Goal: Transaction & Acquisition: Purchase product/service

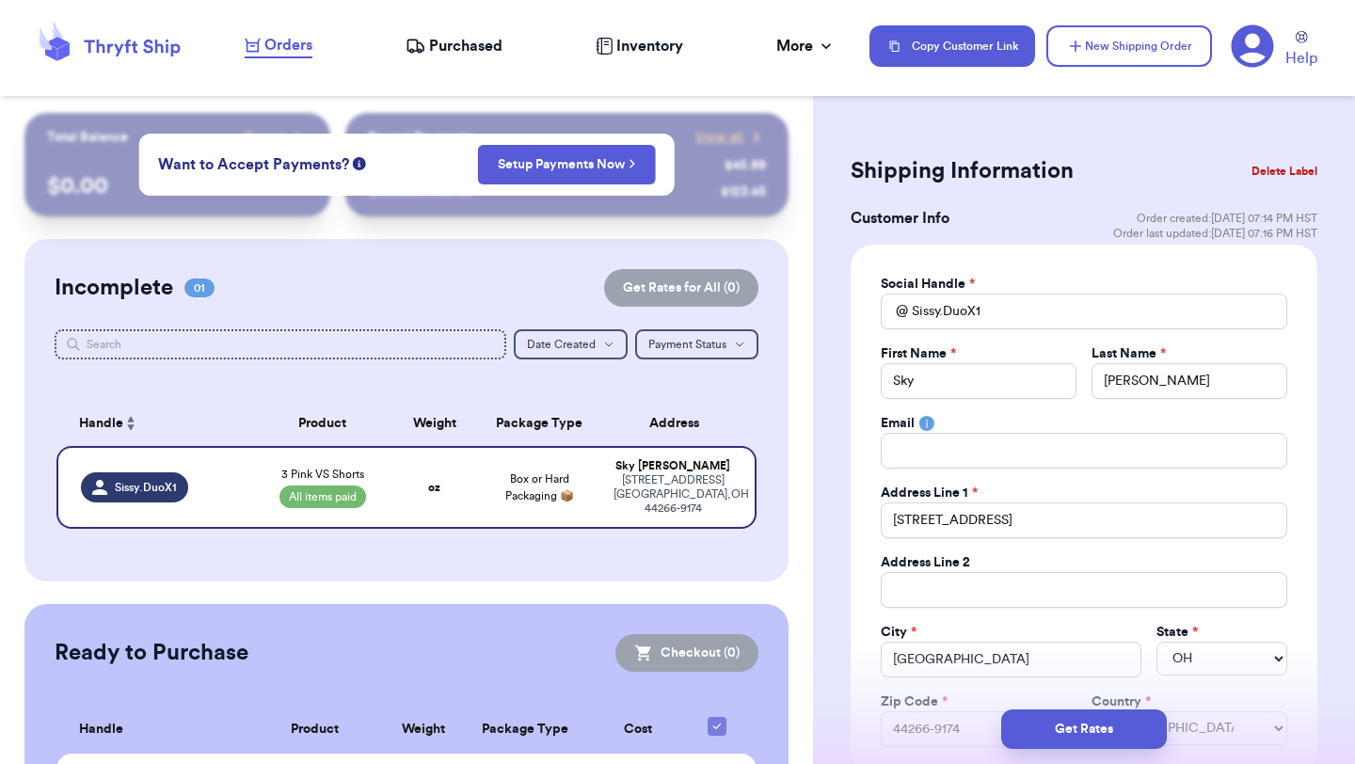
select select "OH"
select select "paid"
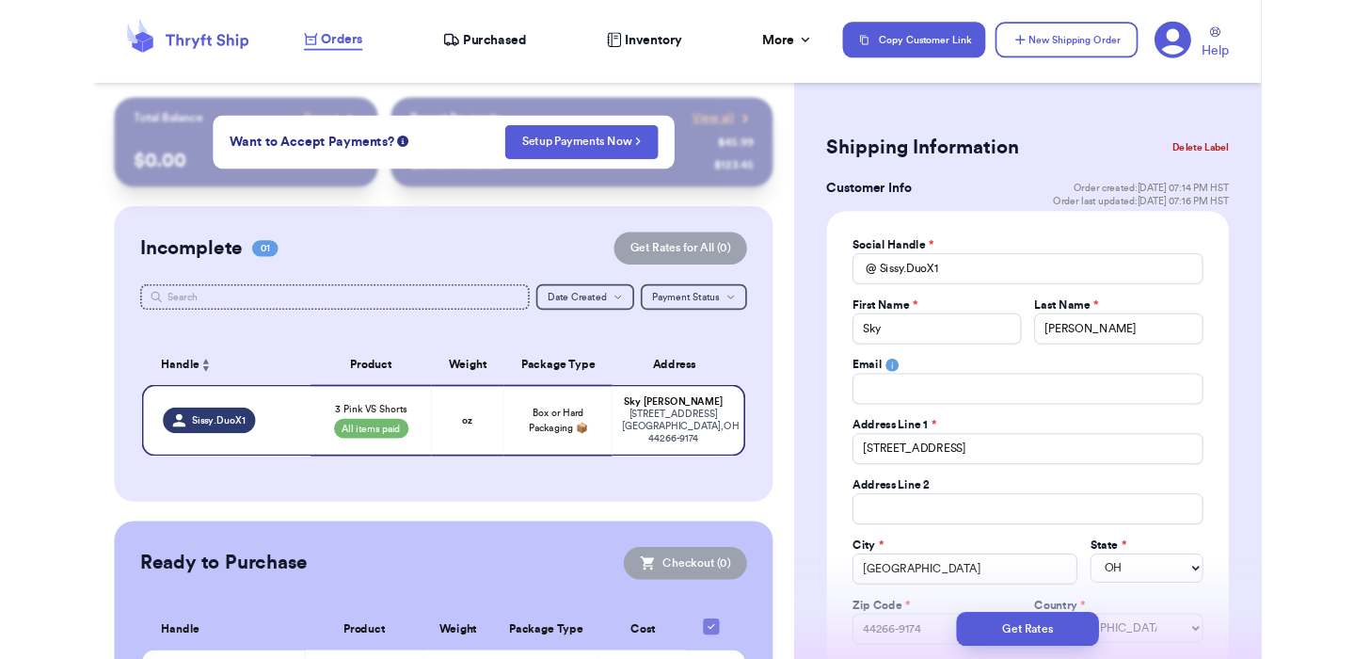
scroll to position [1216, 0]
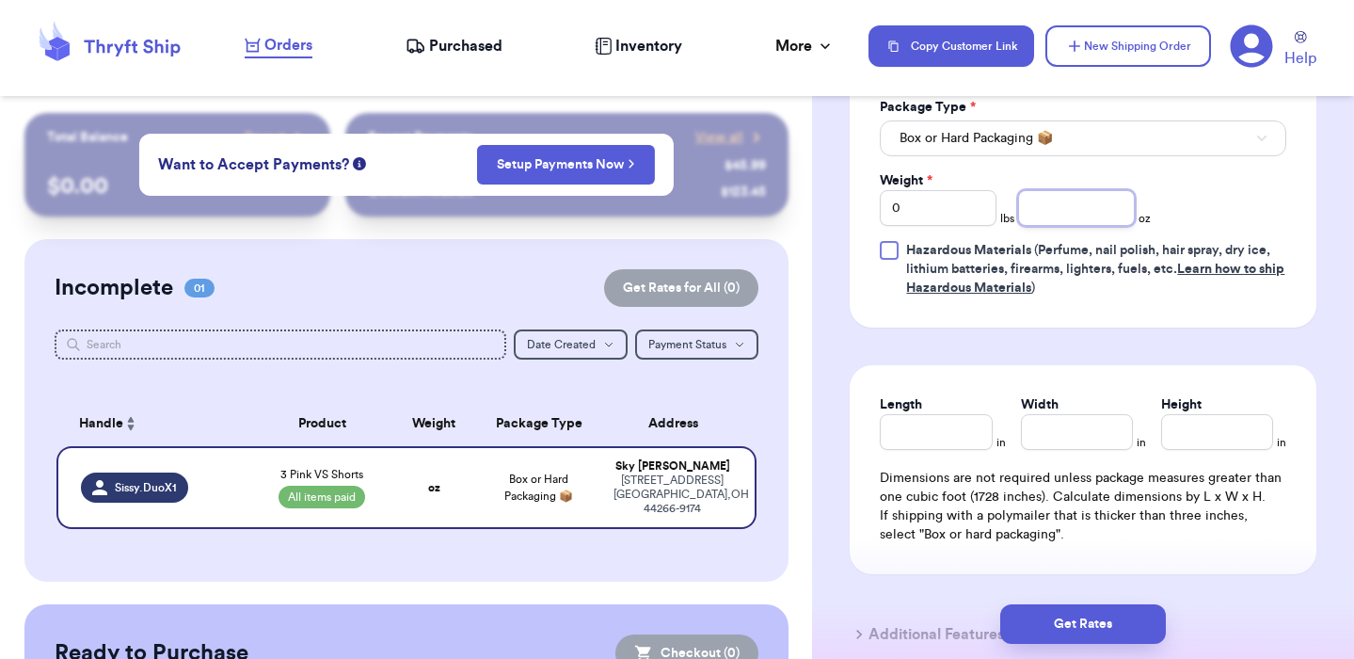
click at [1055, 211] on input "number" at bounding box center [1076, 208] width 117 height 36
type input "14"
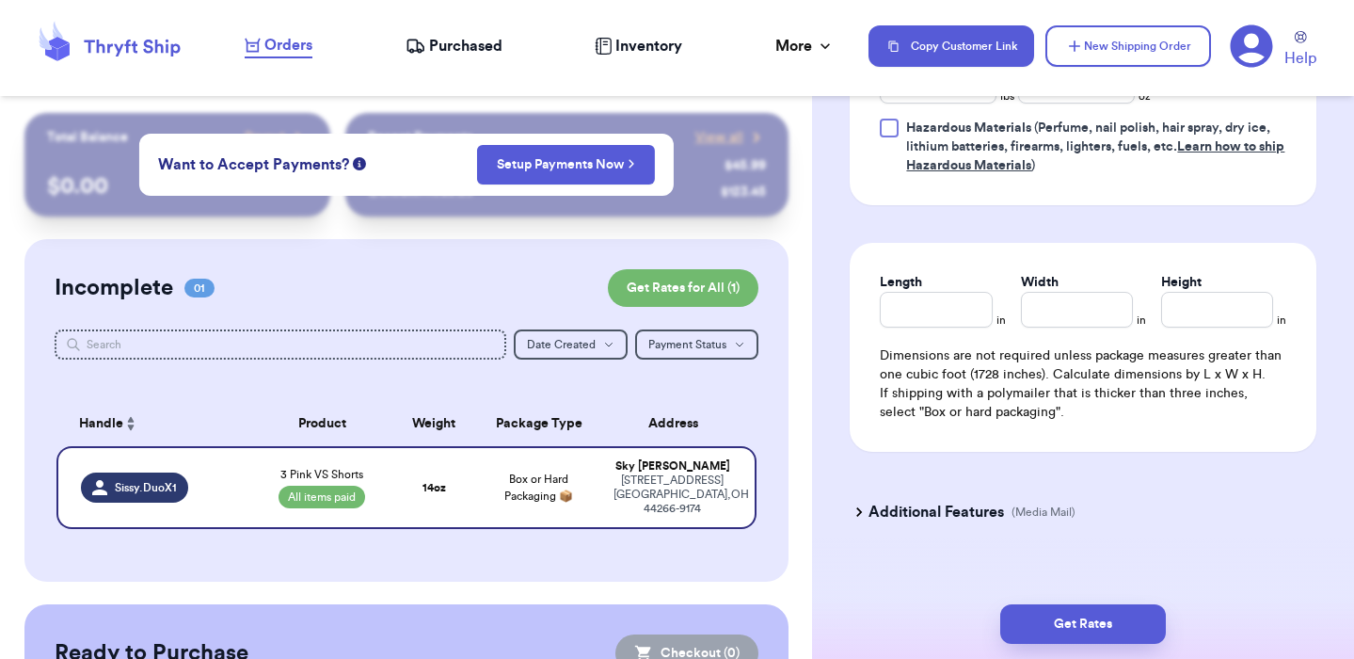
scroll to position [1341, 0]
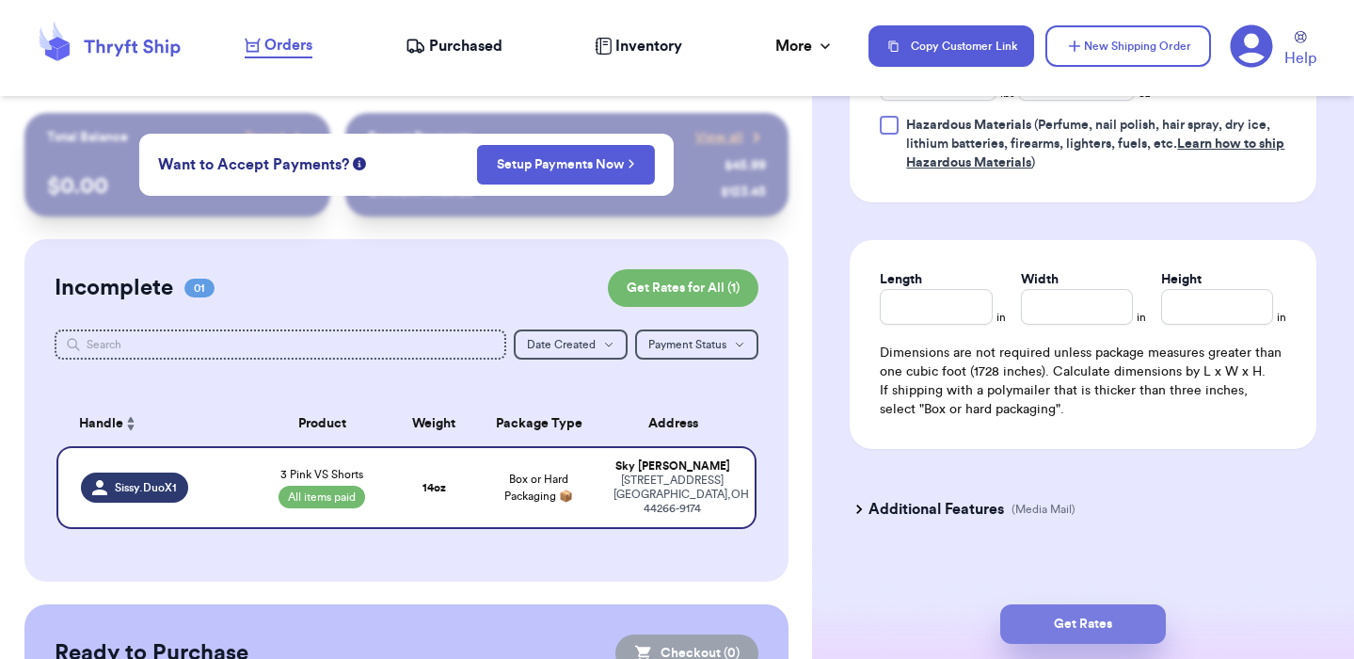
click at [1089, 629] on button "Get Rates" at bounding box center [1083, 624] width 166 height 40
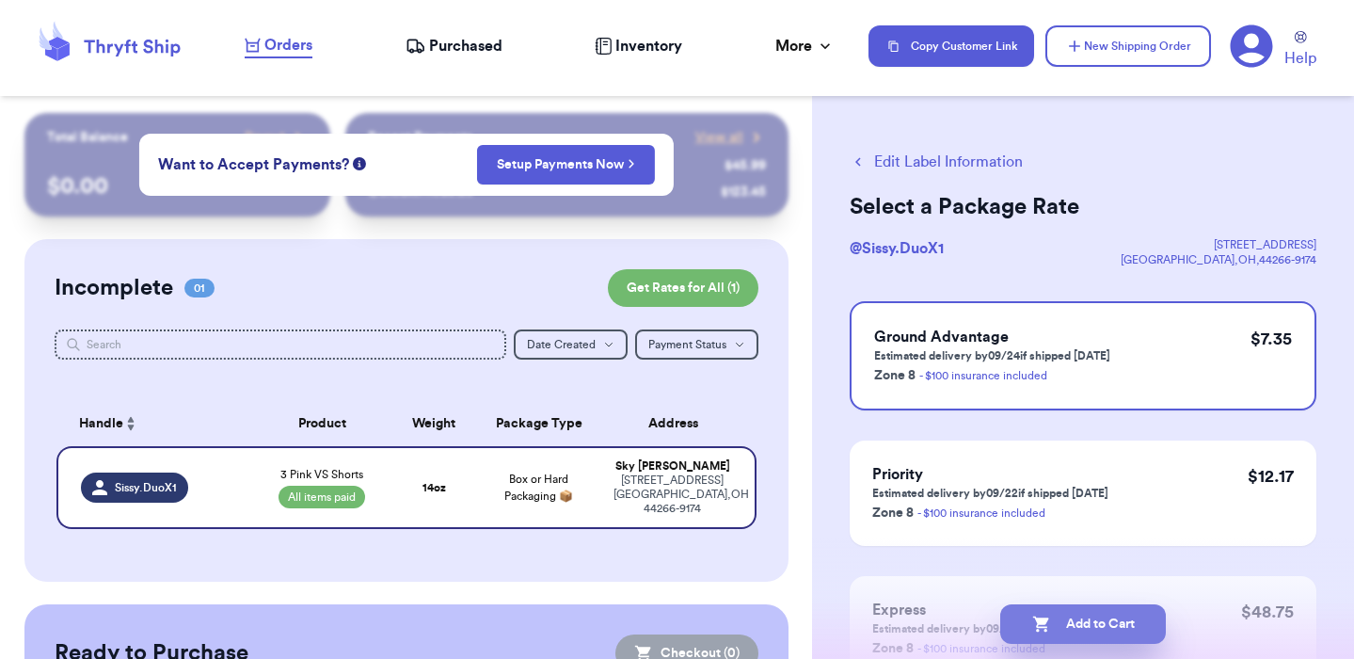
click at [1090, 618] on button "Add to Cart" at bounding box center [1083, 624] width 166 height 40
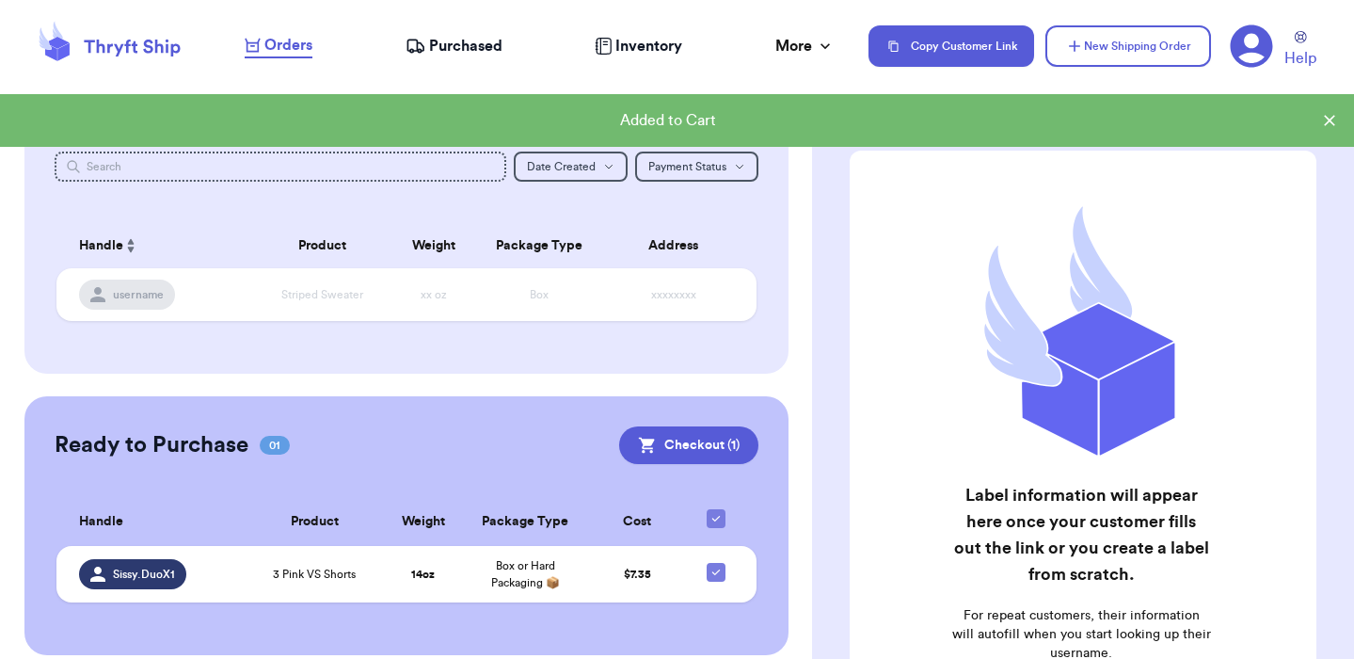
scroll to position [195, 0]
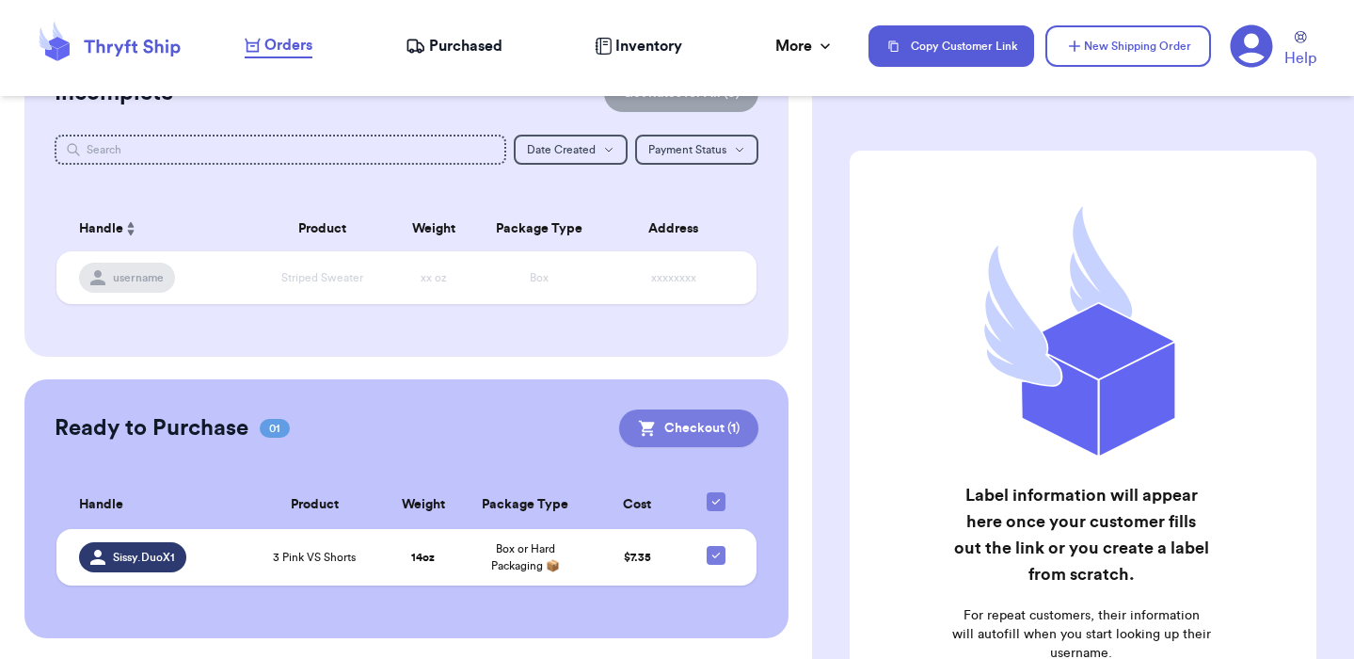
click at [691, 432] on button "Checkout ( 1 )" at bounding box center [688, 428] width 139 height 38
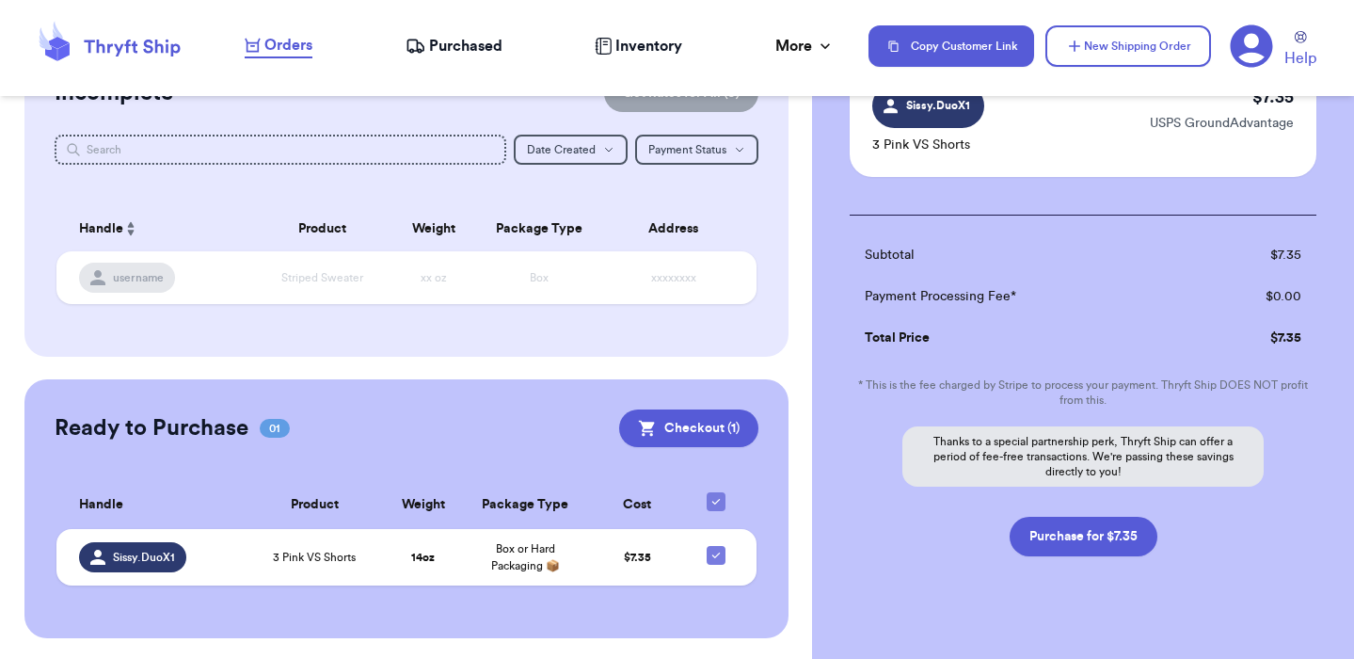
scroll to position [201, 0]
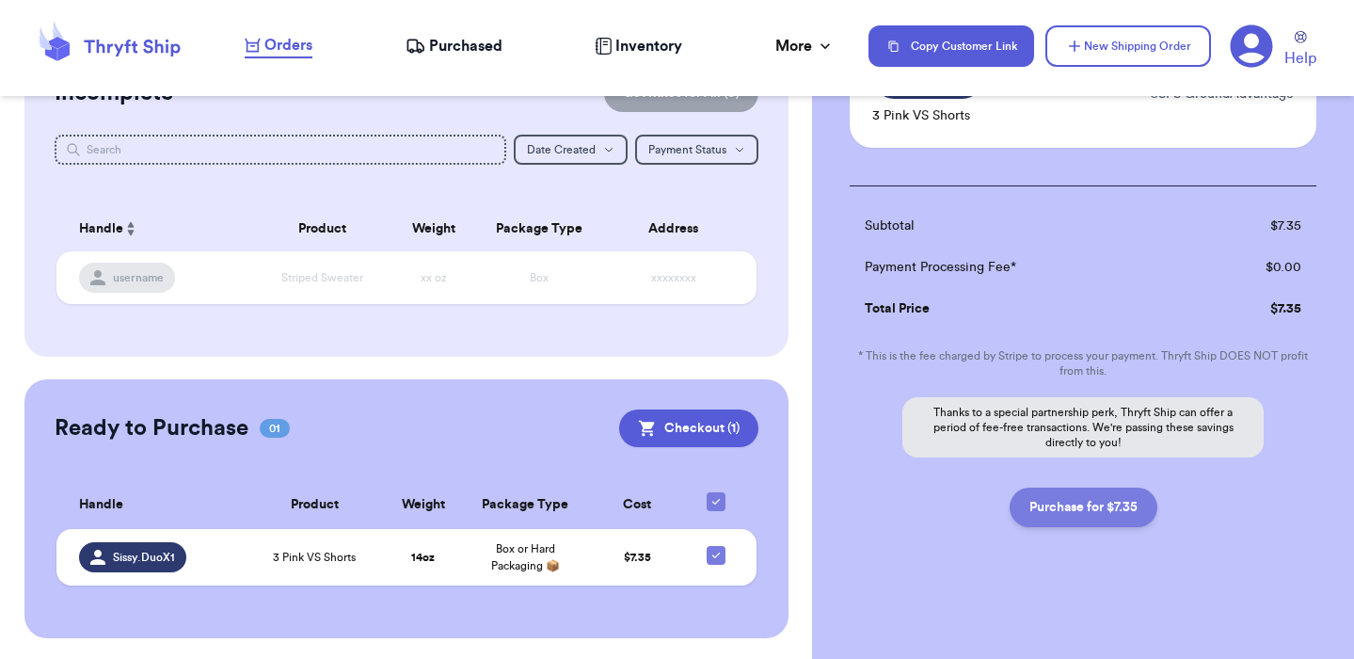
click at [1057, 512] on button "Purchase for $7.35" at bounding box center [1083, 507] width 148 height 40
checkbox input "false"
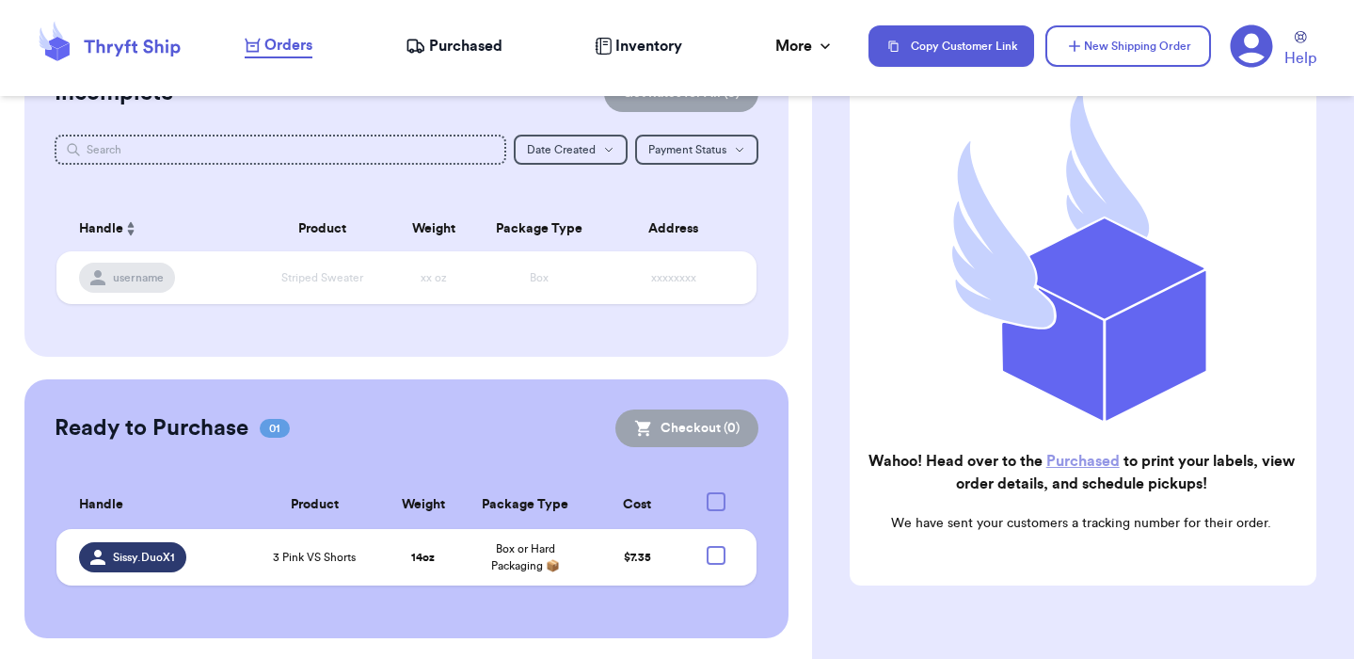
checkbox input "true"
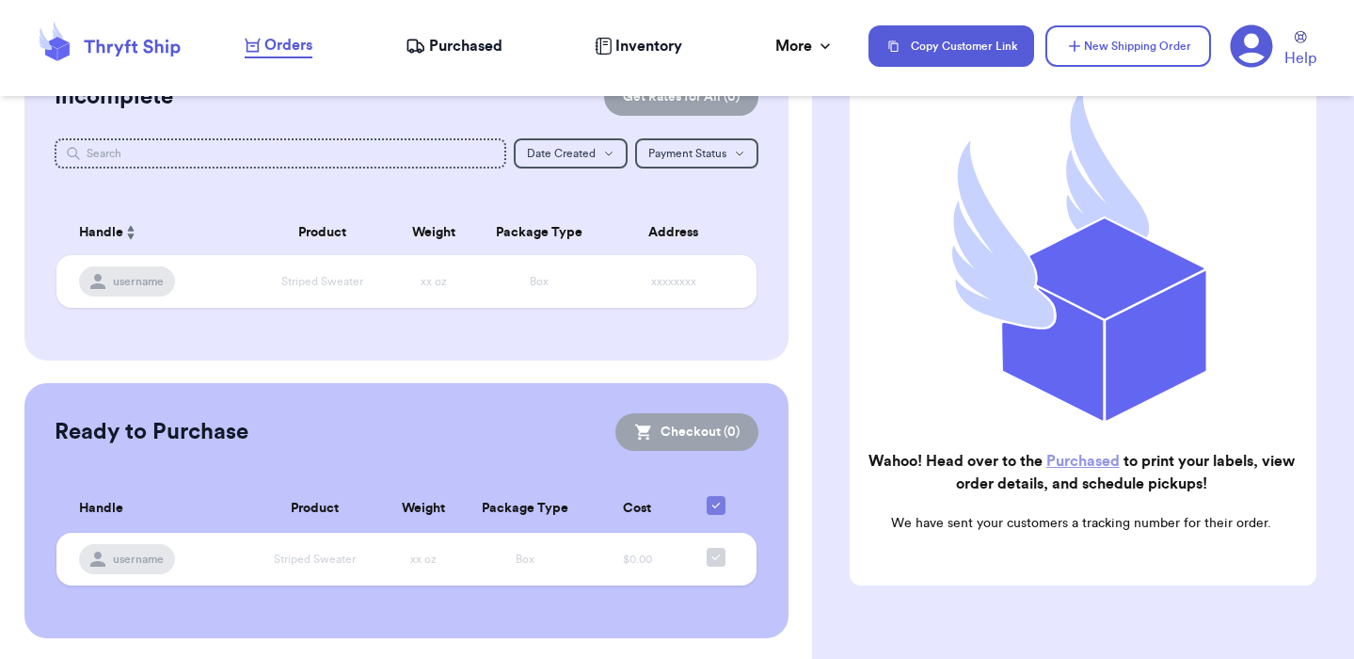
click at [452, 46] on span "Purchased" at bounding box center [465, 46] width 73 height 23
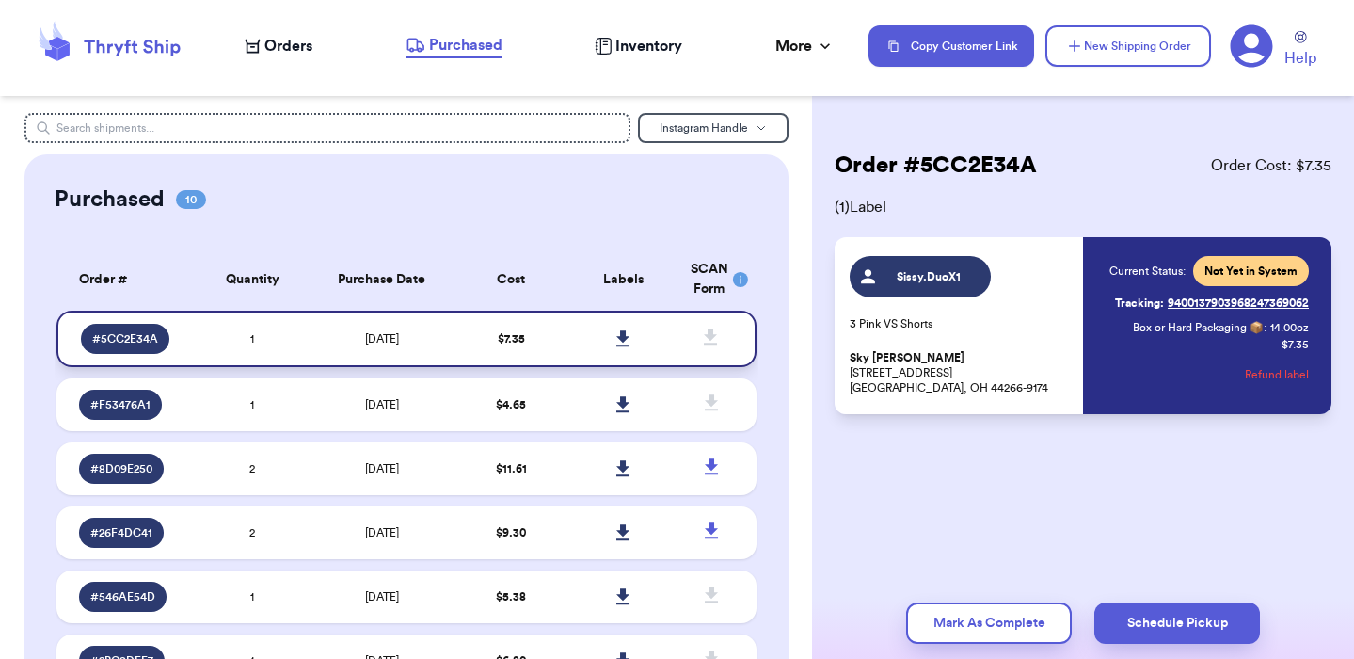
click at [625, 344] on icon at bounding box center [623, 338] width 14 height 17
